Goal: Task Accomplishment & Management: Use online tool/utility

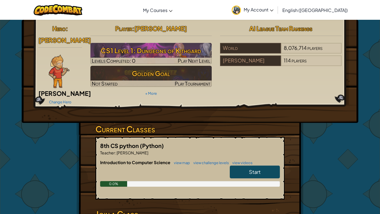
click at [61, 57] on img at bounding box center [59, 71] width 21 height 33
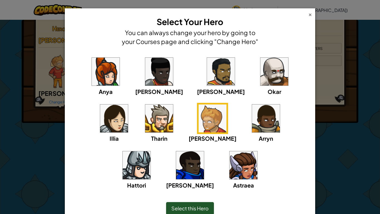
click at [311, 16] on div "×" at bounding box center [310, 14] width 4 height 6
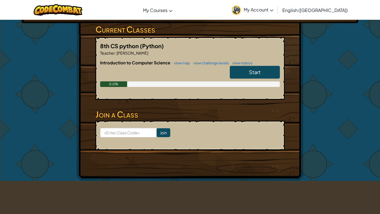
scroll to position [107, 0]
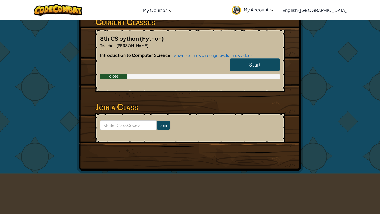
click at [246, 60] on link "Start" at bounding box center [255, 64] width 50 height 13
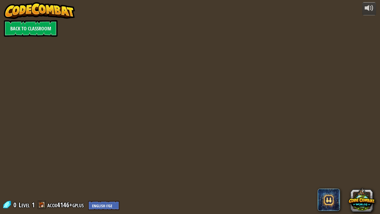
click at [253, 166] on div at bounding box center [190, 107] width 327 height 214
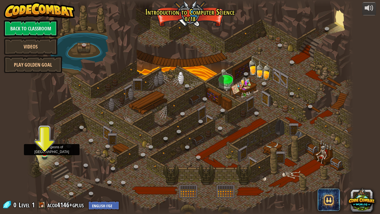
click at [43, 148] on img at bounding box center [44, 144] width 8 height 19
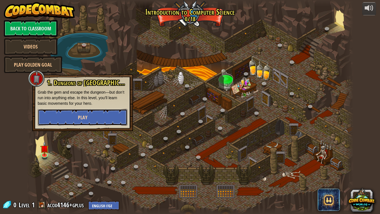
click at [58, 117] on button "Play" at bounding box center [83, 117] width 90 height 17
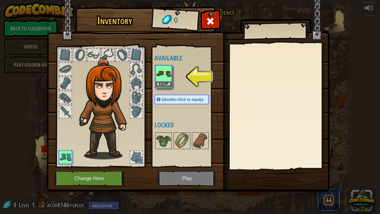
click at [165, 76] on img at bounding box center [164, 74] width 16 height 16
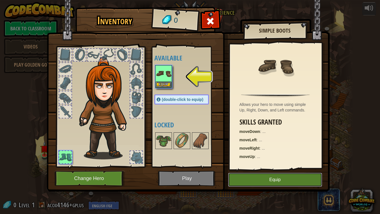
click at [242, 181] on button "Equip" at bounding box center [275, 180] width 94 height 14
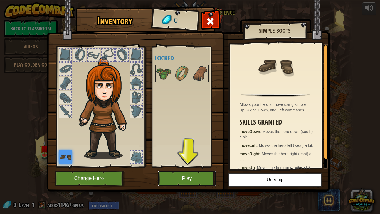
click at [199, 177] on button "Play" at bounding box center [187, 178] width 58 height 15
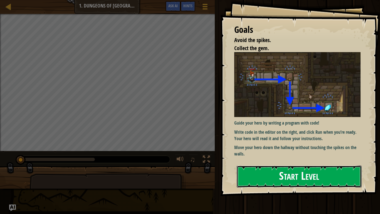
click at [277, 179] on button "Start Level" at bounding box center [299, 176] width 125 height 22
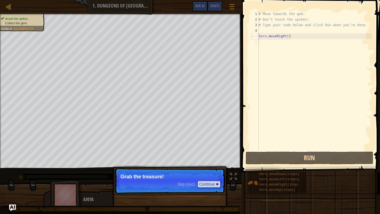
click at [211, 177] on p "Grab the treasure!" at bounding box center [170, 177] width 99 height 6
click at [210, 182] on button "Continue" at bounding box center [209, 183] width 23 height 7
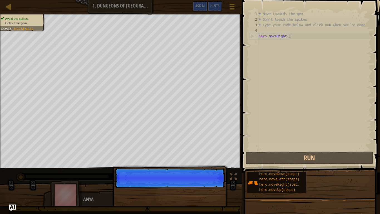
scroll to position [3, 0]
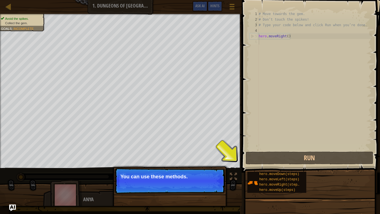
click at [209, 182] on button "Continue" at bounding box center [209, 183] width 23 height 7
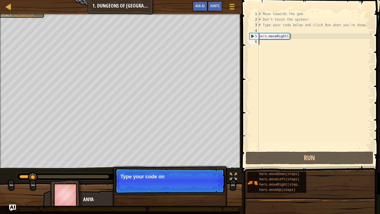
click at [209, 182] on p "Skip (esc) Continue Type your code on" at bounding box center [170, 181] width 111 height 26
click at [209, 182] on button "Continue" at bounding box center [209, 183] width 23 height 7
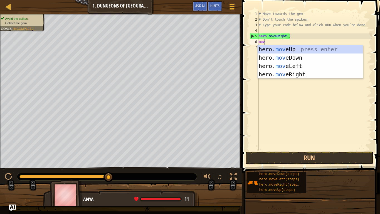
type textarea "move"
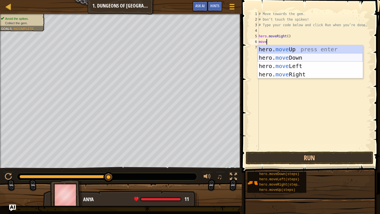
click at [284, 55] on div "hero. move Up press enter hero. move Down press enter hero. move Left press ent…" at bounding box center [310, 70] width 105 height 50
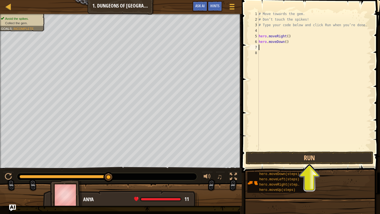
type textarea "m"
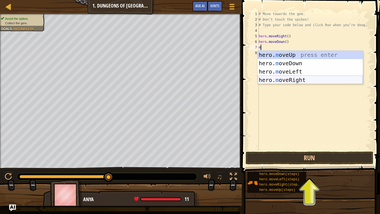
click at [296, 80] on div "hero. m oveUp press enter hero. m oveDown press enter hero. m oveLeft press ent…" at bounding box center [310, 76] width 105 height 50
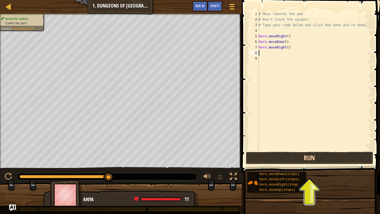
click at [296, 156] on button "Run" at bounding box center [310, 157] width 128 height 13
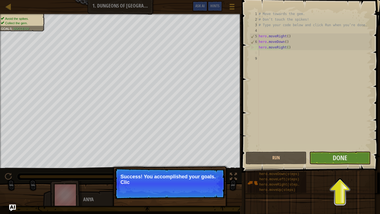
click at [210, 181] on p "Success! You accomplished your goals. Clic" at bounding box center [170, 179] width 99 height 11
click at [350, 156] on button "Done" at bounding box center [340, 157] width 61 height 13
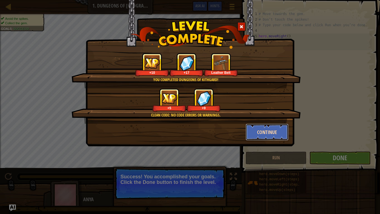
click at [276, 132] on button "Continue" at bounding box center [267, 132] width 43 height 17
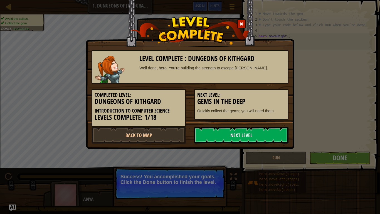
click at [242, 131] on link "Next Level" at bounding box center [241, 135] width 94 height 17
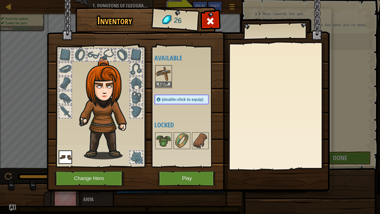
click at [166, 74] on img at bounding box center [164, 74] width 16 height 16
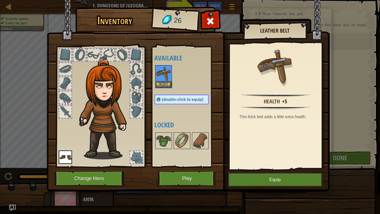
click at [164, 73] on img at bounding box center [164, 74] width 16 height 16
click at [164, 82] on button "Equip" at bounding box center [164, 84] width 16 height 6
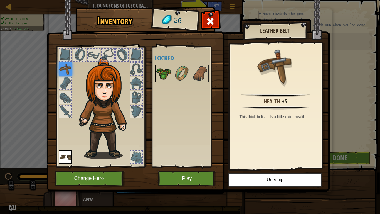
click at [166, 71] on img at bounding box center [164, 74] width 16 height 16
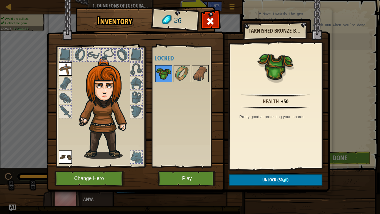
click at [165, 80] on img at bounding box center [164, 74] width 16 height 16
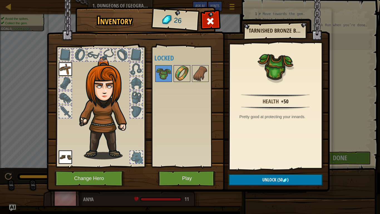
click at [180, 79] on img at bounding box center [182, 74] width 16 height 16
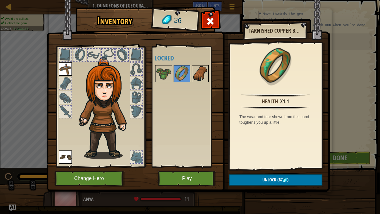
click at [207, 79] on img at bounding box center [201, 74] width 16 height 16
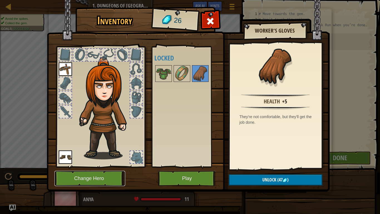
click at [114, 175] on button "Change Hero" at bounding box center [90, 178] width 71 height 15
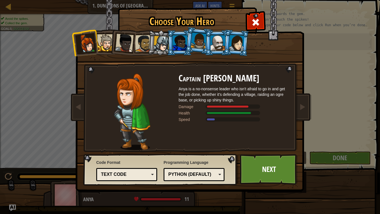
click at [167, 45] on li at bounding box center [179, 42] width 25 height 25
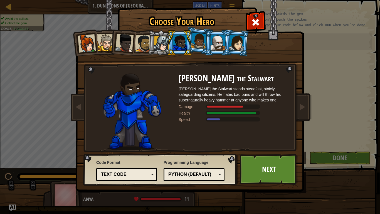
click at [120, 47] on div at bounding box center [124, 43] width 18 height 18
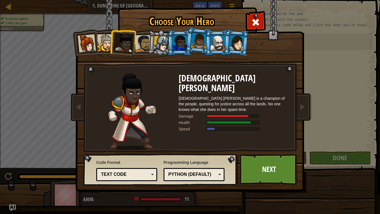
click at [197, 44] on div at bounding box center [199, 41] width 16 height 16
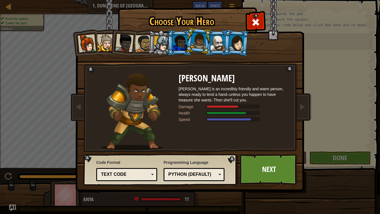
click at [92, 45] on div at bounding box center [87, 43] width 18 height 18
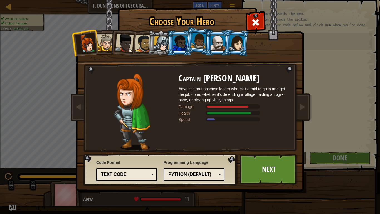
click at [160, 45] on div at bounding box center [162, 44] width 16 height 16
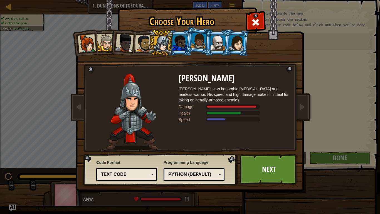
click at [174, 45] on div at bounding box center [180, 42] width 14 height 15
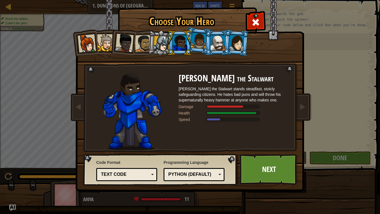
click at [153, 44] on li at bounding box center [161, 43] width 26 height 27
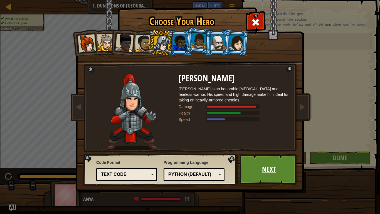
click at [247, 170] on link "Next" at bounding box center [269, 169] width 58 height 31
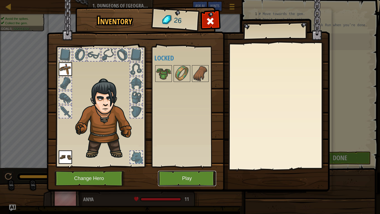
click at [192, 172] on button "Play" at bounding box center [187, 178] width 58 height 15
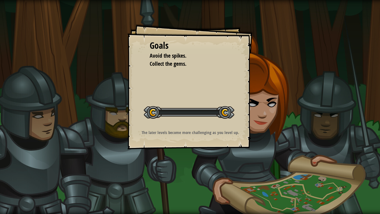
click at [192, 172] on div "Goals Avoid the spikes. Collect the gems. Start Level Error loading from server…" at bounding box center [190, 107] width 380 height 214
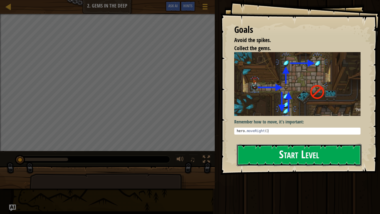
click at [255, 162] on button "Start Level" at bounding box center [299, 155] width 125 height 22
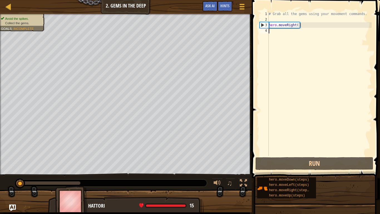
type textarea "m"
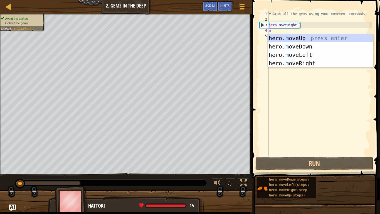
scroll to position [3, 0]
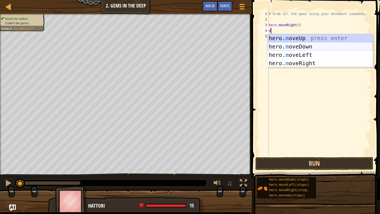
click at [284, 48] on div "hero. m oveUp press enter hero. m oveDown press enter hero. m oveLeft press ent…" at bounding box center [320, 59] width 105 height 50
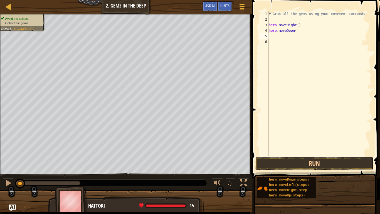
type textarea "m"
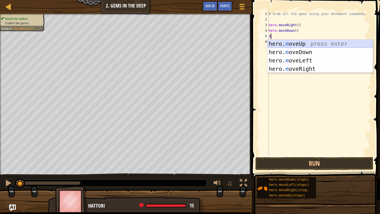
click at [281, 44] on div "hero. m oveUp press enter hero. m oveDown press enter hero. m oveLeft press ent…" at bounding box center [320, 65] width 105 height 50
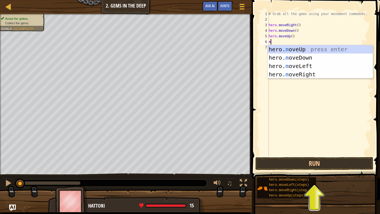
type textarea "mo"
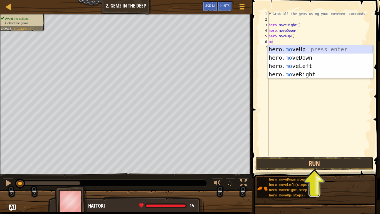
click at [282, 49] on div "hero. mo veUp press enter hero. mo veDown press enter hero. mo veLeft press ent…" at bounding box center [320, 70] width 105 height 50
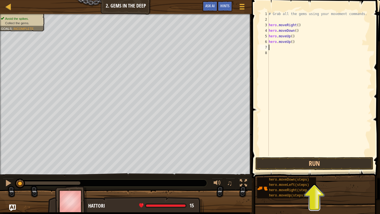
scroll to position [3, 0]
type textarea "m"
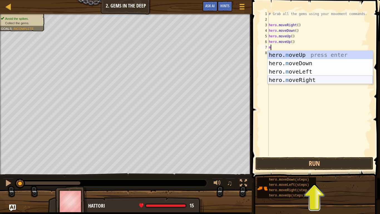
click at [291, 82] on div "hero. m oveUp press enter hero. m oveDown press enter hero. m oveLeft press ent…" at bounding box center [320, 76] width 105 height 50
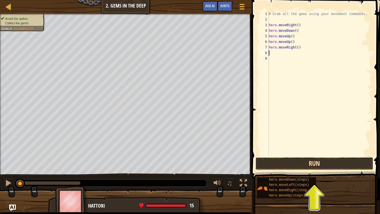
click at [304, 165] on button "Run" at bounding box center [315, 163] width 118 height 13
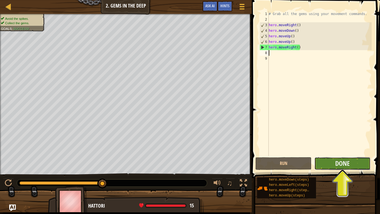
click at [322, 164] on button "Done" at bounding box center [343, 163] width 56 height 13
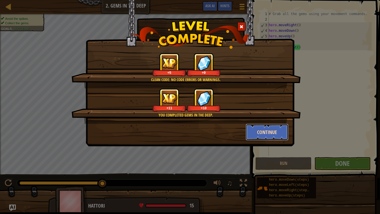
click at [263, 132] on button "Continue" at bounding box center [267, 132] width 43 height 17
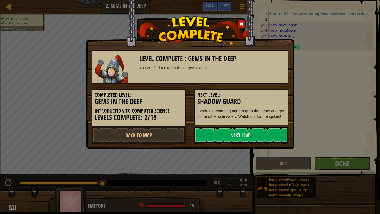
click at [263, 132] on link "Next Level" at bounding box center [241, 135] width 94 height 17
click at [257, 138] on link "Next Level" at bounding box center [241, 135] width 94 height 17
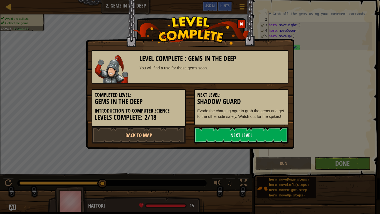
click at [257, 138] on link "Next Level" at bounding box center [241, 135] width 94 height 17
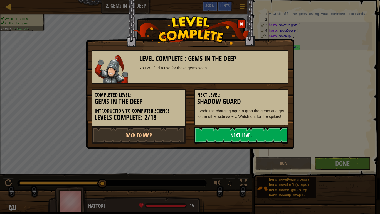
click at [257, 138] on link "Next Level" at bounding box center [241, 135] width 94 height 17
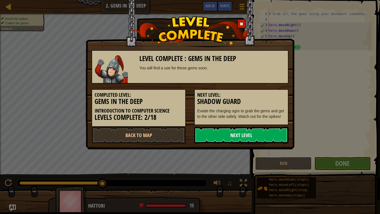
click at [257, 138] on link "Next Level" at bounding box center [241, 135] width 94 height 17
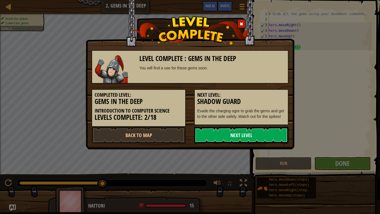
click at [257, 138] on link "Next Level" at bounding box center [241, 135] width 94 height 17
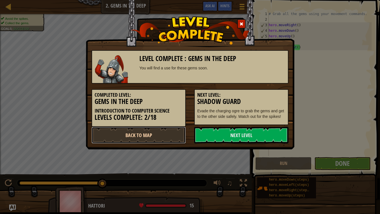
click at [161, 142] on link "Back to Map" at bounding box center [139, 135] width 94 height 17
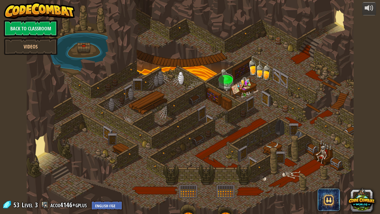
click at [142, 134] on div at bounding box center [190, 107] width 327 height 214
click at [115, 140] on div at bounding box center [190, 107] width 327 height 214
click at [120, 128] on div at bounding box center [190, 107] width 327 height 214
click at [156, 118] on div at bounding box center [190, 107] width 327 height 214
click at [144, 105] on div at bounding box center [190, 107] width 327 height 214
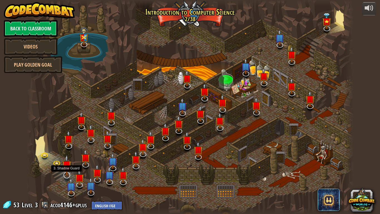
click at [67, 175] on img at bounding box center [66, 165] width 9 height 21
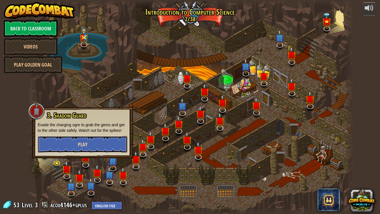
click at [61, 148] on button "Play" at bounding box center [83, 144] width 90 height 17
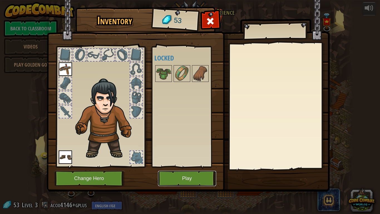
click at [177, 177] on button "Play" at bounding box center [187, 178] width 58 height 15
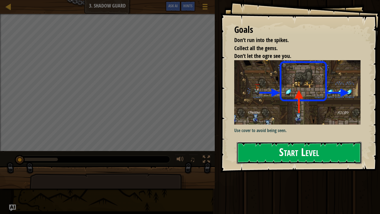
click at [333, 151] on button "Start Level" at bounding box center [299, 153] width 125 height 22
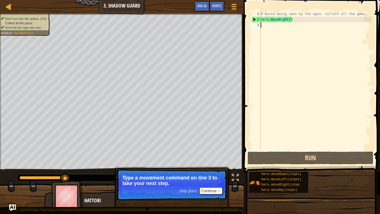
type textarea "m"
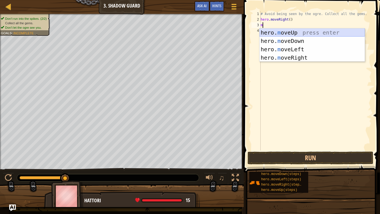
click at [283, 31] on div "hero. m oveUp press enter hero. m oveDown press enter hero. m oveLeft press ent…" at bounding box center [312, 53] width 105 height 50
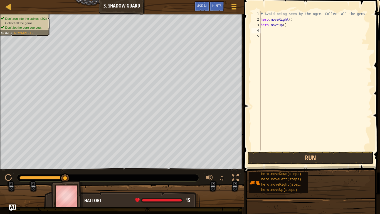
type textarea "m"
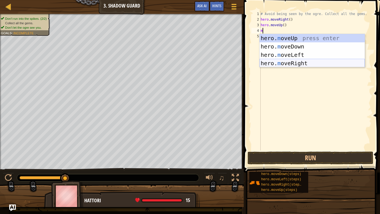
click at [289, 62] on div "hero. m oveUp press enter hero. m oveDown press enter hero. m oveLeft press ent…" at bounding box center [312, 59] width 105 height 50
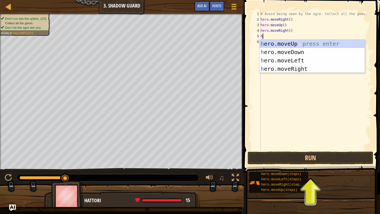
type textarea "he"
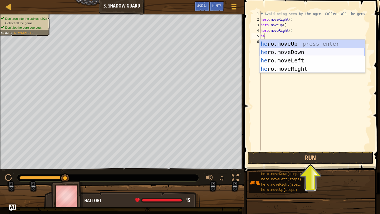
click at [284, 53] on div "he ro.moveUp press enter he ro.moveDown press enter he ro.moveLeft press enter …" at bounding box center [312, 65] width 105 height 50
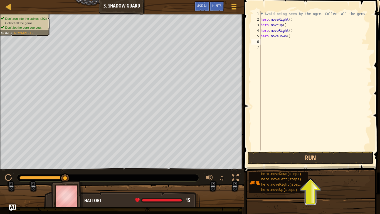
scroll to position [3, 0]
type textarea "m"
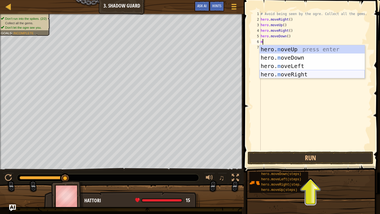
click at [295, 77] on div "hero. m oveUp press enter hero. m oveDown press enter hero. m oveLeft press ent…" at bounding box center [312, 70] width 105 height 50
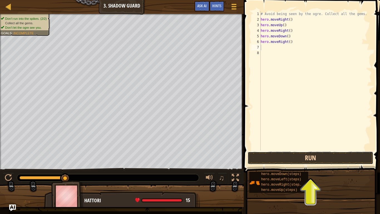
click at [281, 158] on button "Run" at bounding box center [311, 157] width 126 height 13
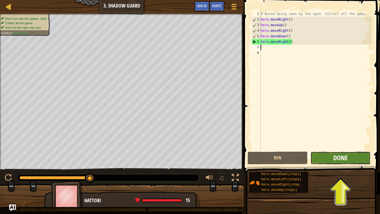
click at [336, 161] on span "Done" at bounding box center [341, 157] width 14 height 9
